Goal: Transaction & Acquisition: Purchase product/service

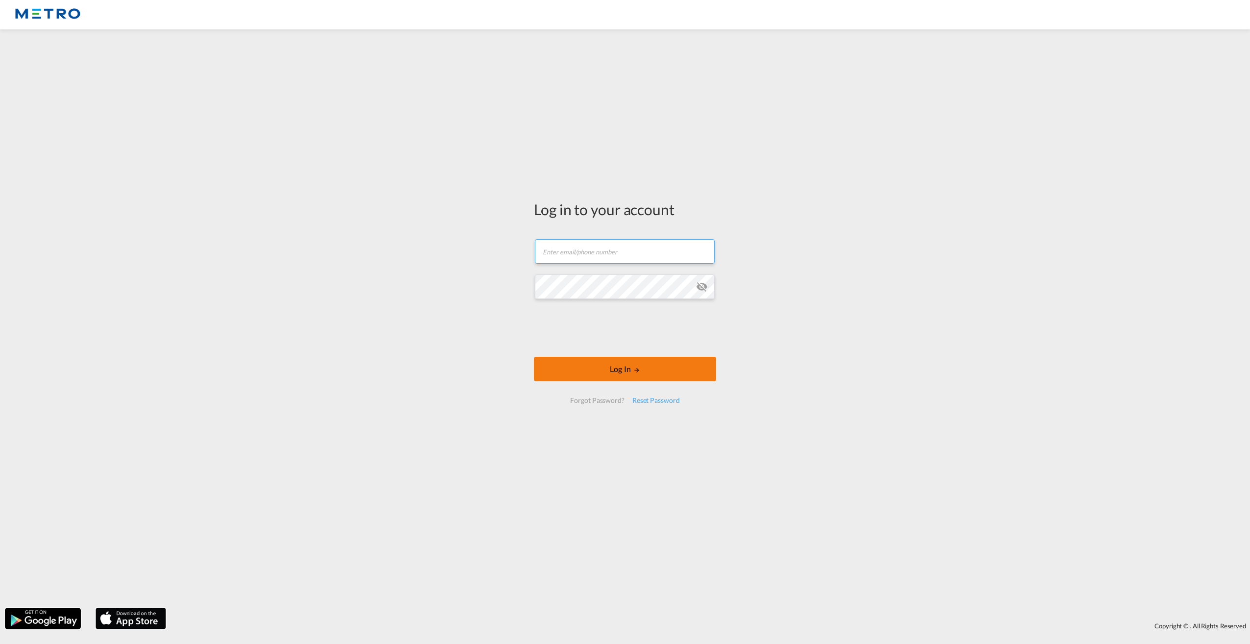
type input "[PERSON_NAME][EMAIL_ADDRESS][PERSON_NAME][DOMAIN_NAME]"
click at [626, 367] on button "Log In" at bounding box center [625, 369] width 182 height 24
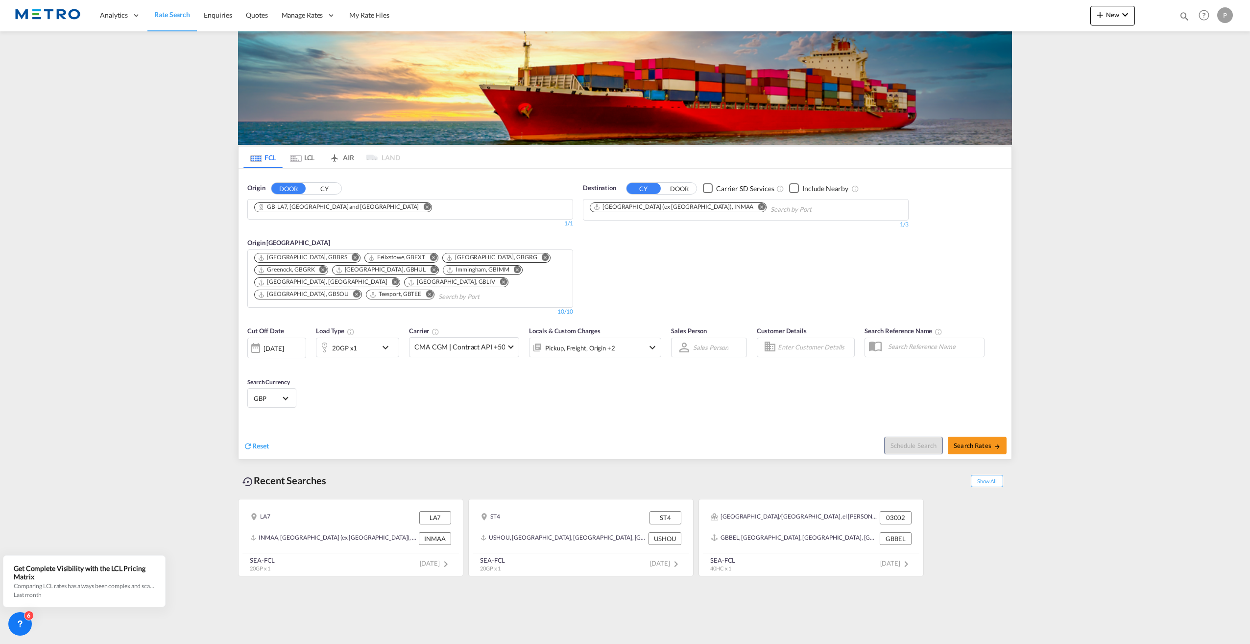
click at [423, 207] on md-icon "Remove" at bounding box center [426, 206] width 7 height 7
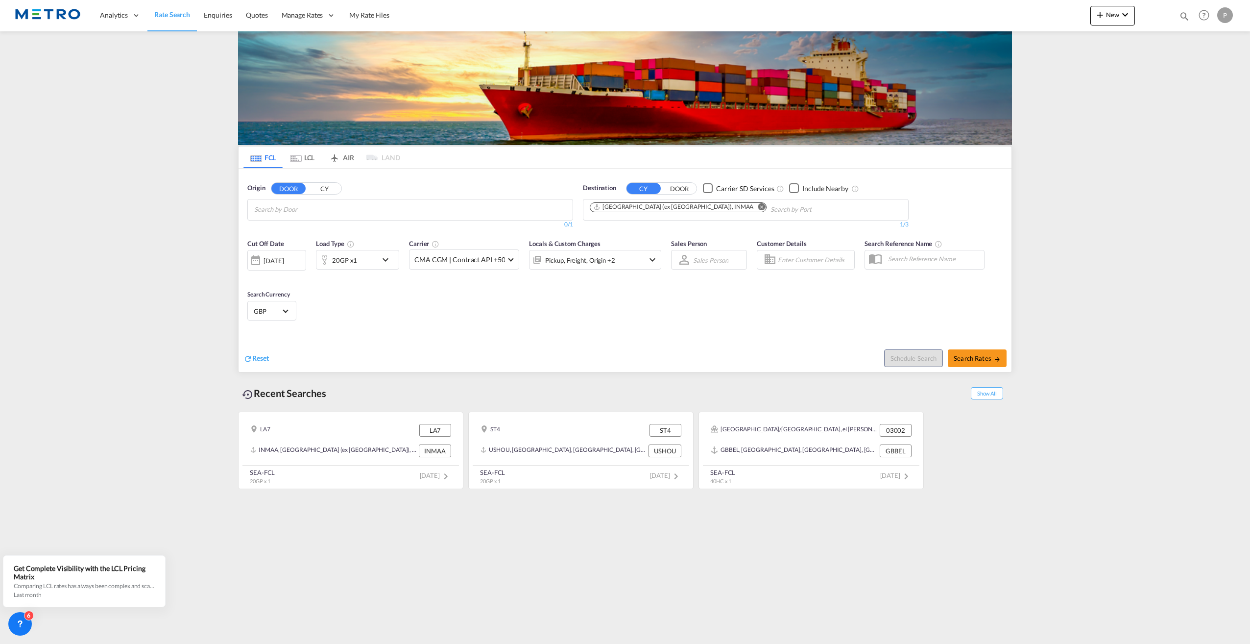
click at [360, 208] on md-chips at bounding box center [410, 209] width 325 height 21
type input "S"
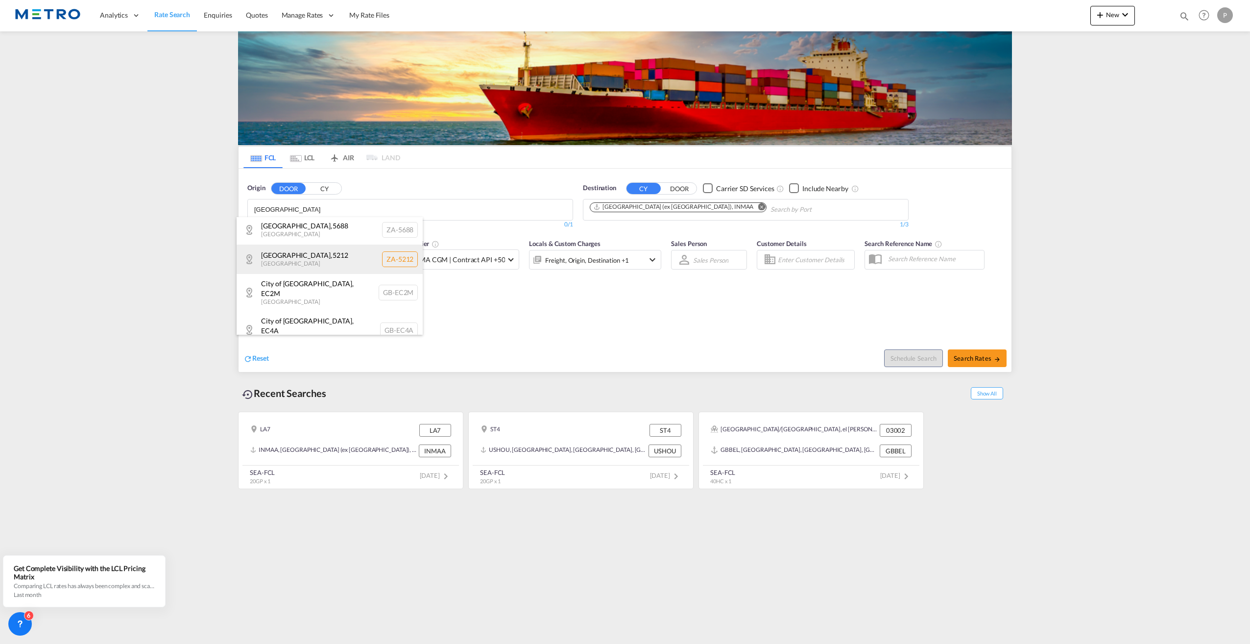
type input "[GEOGRAPHIC_DATA]"
click at [295, 261] on div "[GEOGRAPHIC_DATA] [GEOGRAPHIC_DATA] [GEOGRAPHIC_DATA]-5212" at bounding box center [330, 258] width 186 height 29
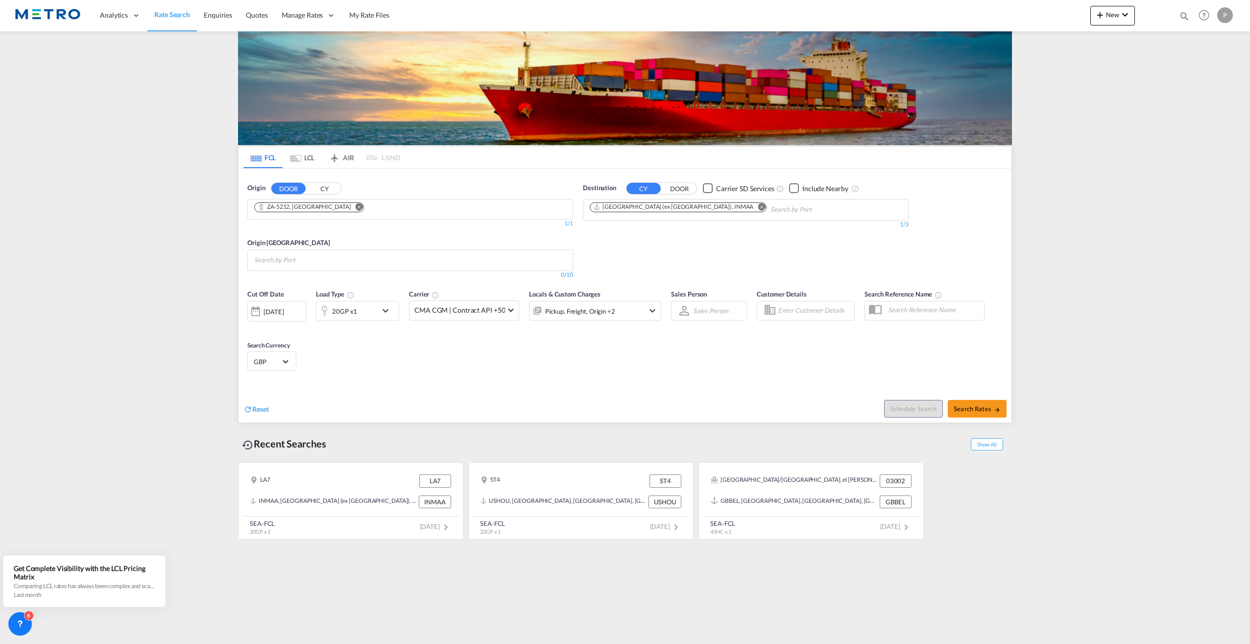
click at [356, 206] on md-icon "Remove" at bounding box center [359, 206] width 7 height 7
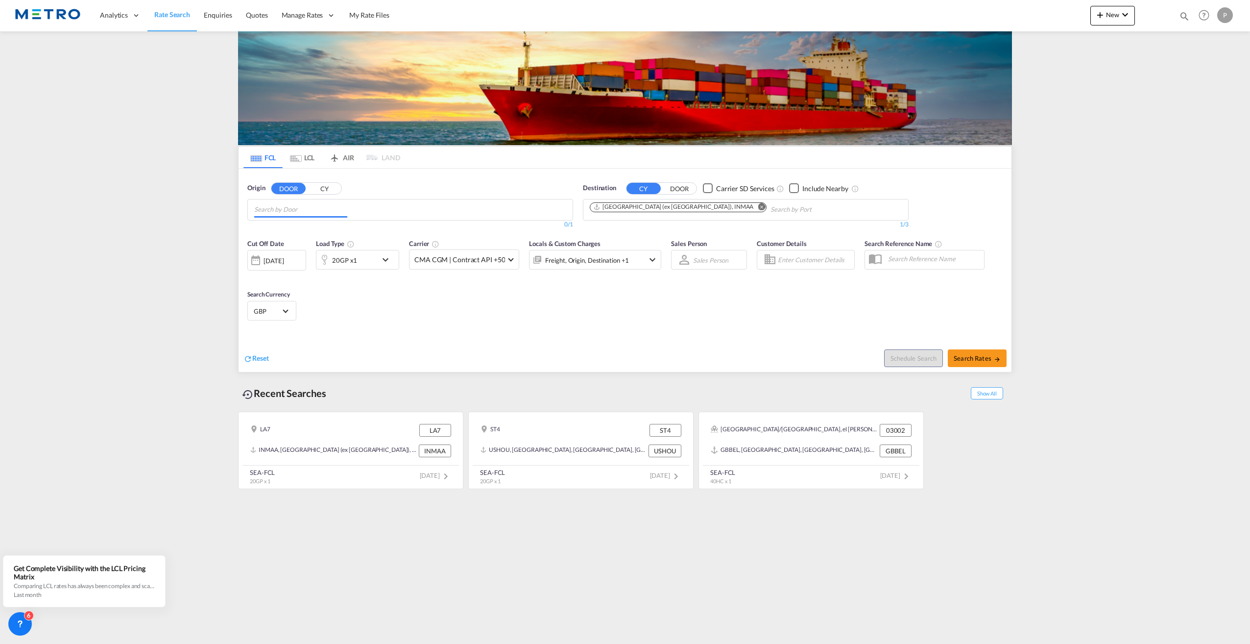
scroll to position [0, 0]
click at [332, 206] on body "Analytics Reports Dashboard Rate Search Enquiries Quotes" at bounding box center [625, 322] width 1250 height 644
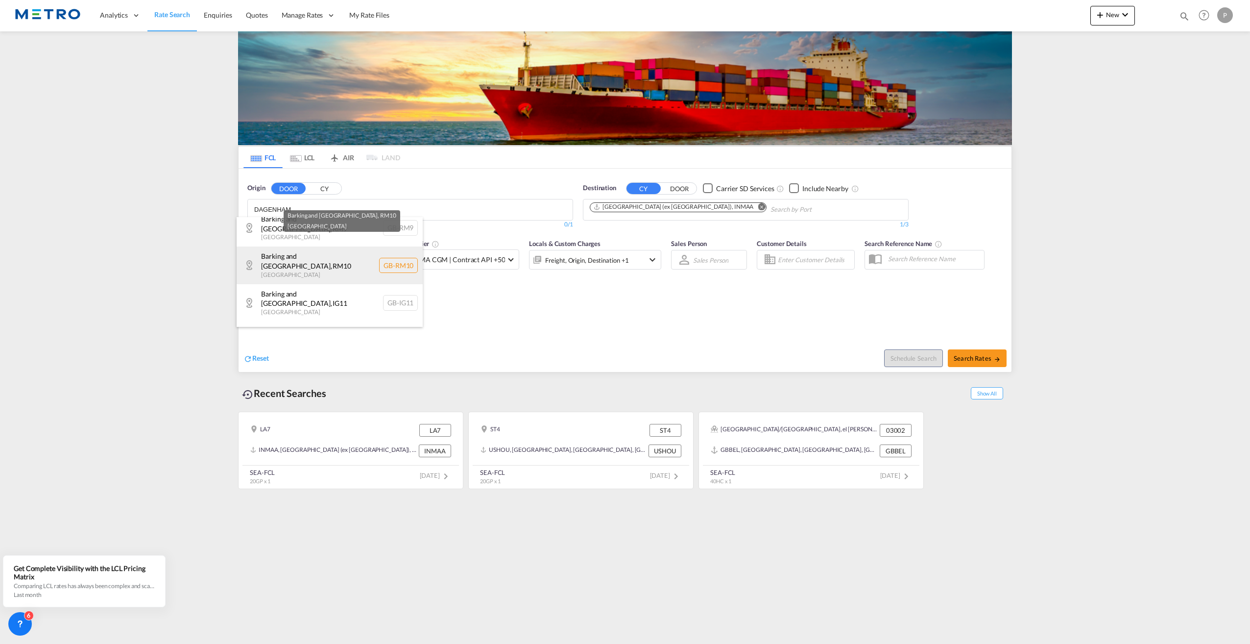
type input "DAGENHAM"
click at [342, 263] on div "Barking and [GEOGRAPHIC_DATA] , RM10 [GEOGRAPHIC_DATA] [GEOGRAPHIC_DATA]-RM10" at bounding box center [330, 264] width 186 height 37
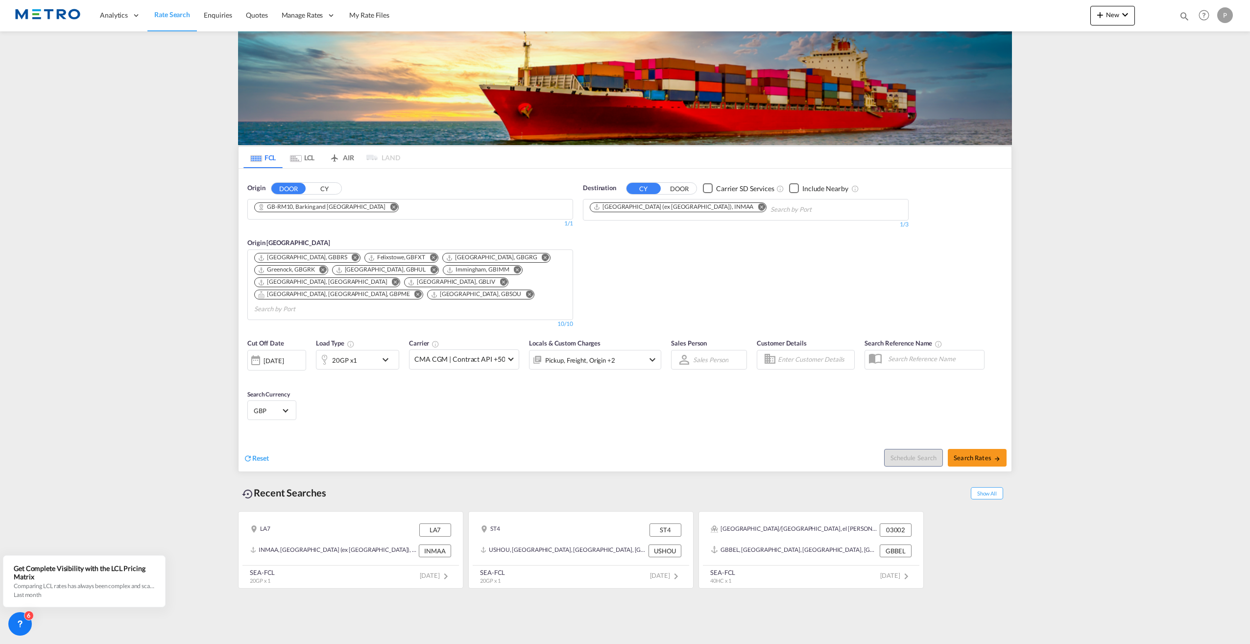
click at [758, 205] on md-icon "Remove" at bounding box center [761, 206] width 7 height 7
click at [691, 211] on body "Analytics Reports Dashboard Rate Search Enquiries Quotes" at bounding box center [625, 322] width 1250 height 644
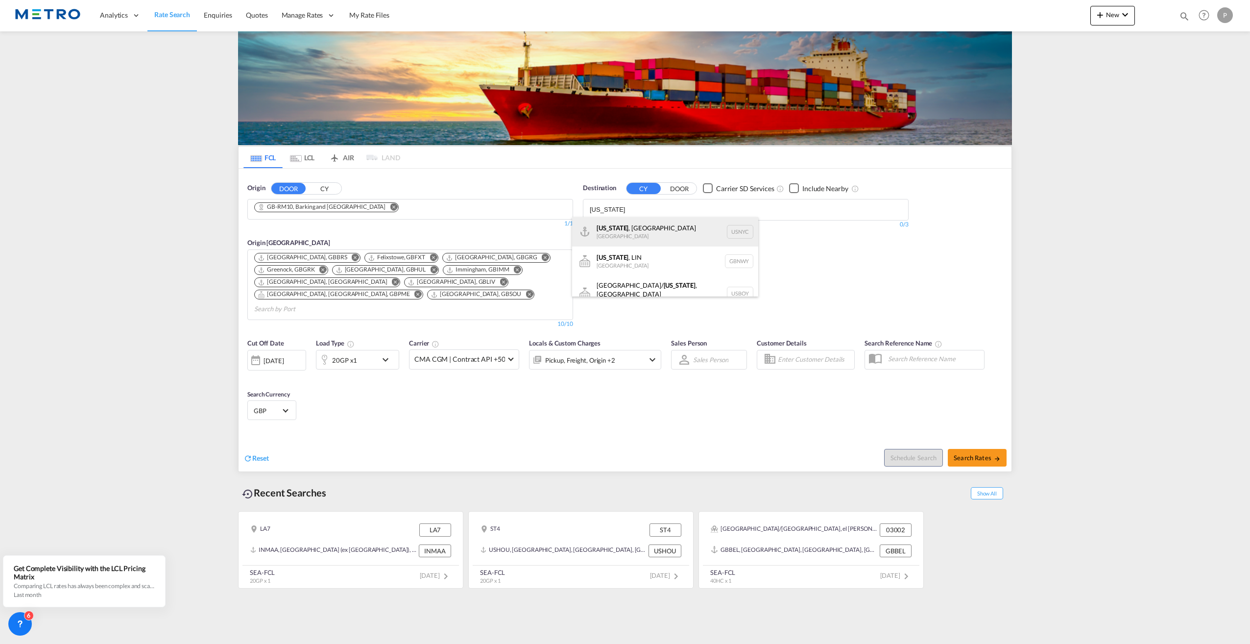
type input "[US_STATE]"
click at [670, 231] on div "[US_STATE] , [GEOGRAPHIC_DATA] [GEOGRAPHIC_DATA] USNYC" at bounding box center [665, 231] width 186 height 29
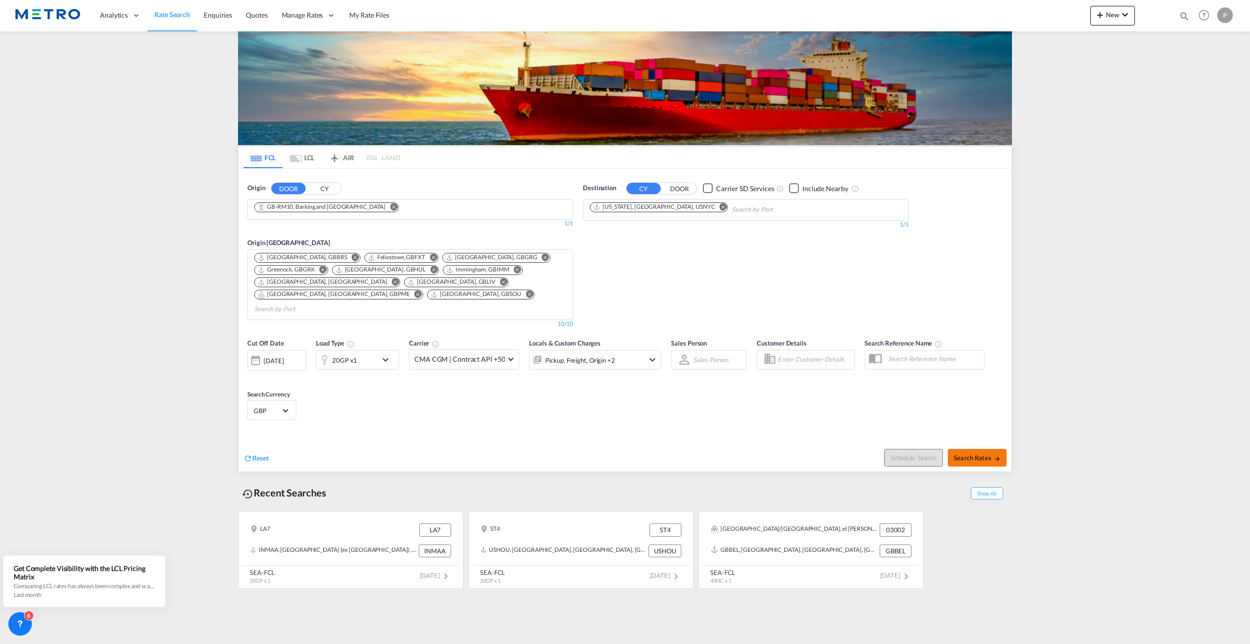
click at [983, 452] on button "Search Rates" at bounding box center [977, 458] width 59 height 18
type input "RM10 to USNYC / [DATE]"
